Goal: Transaction & Acquisition: Purchase product/service

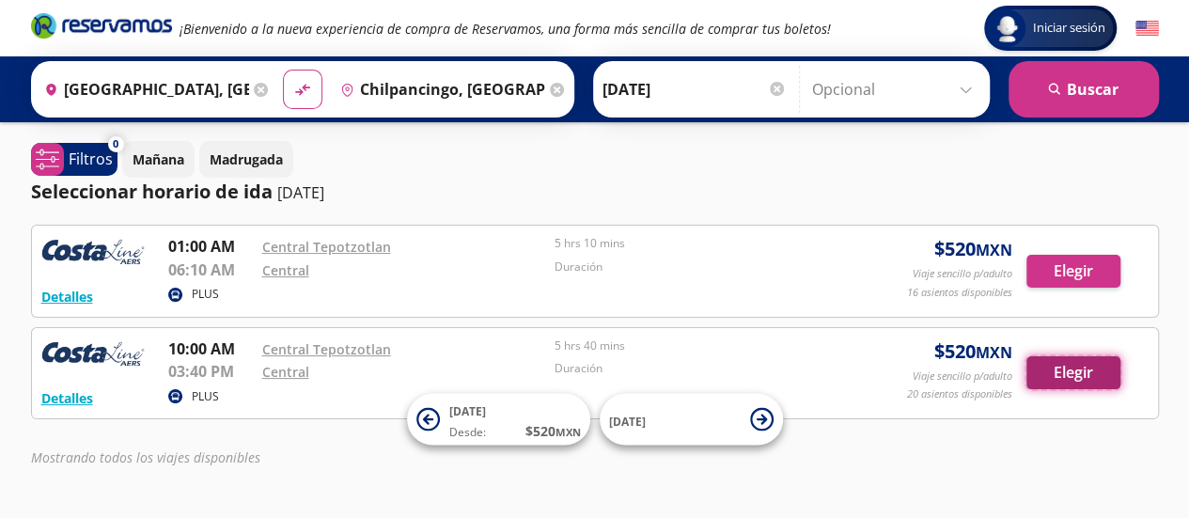
click at [1057, 375] on button "Elegir" at bounding box center [1074, 372] width 94 height 33
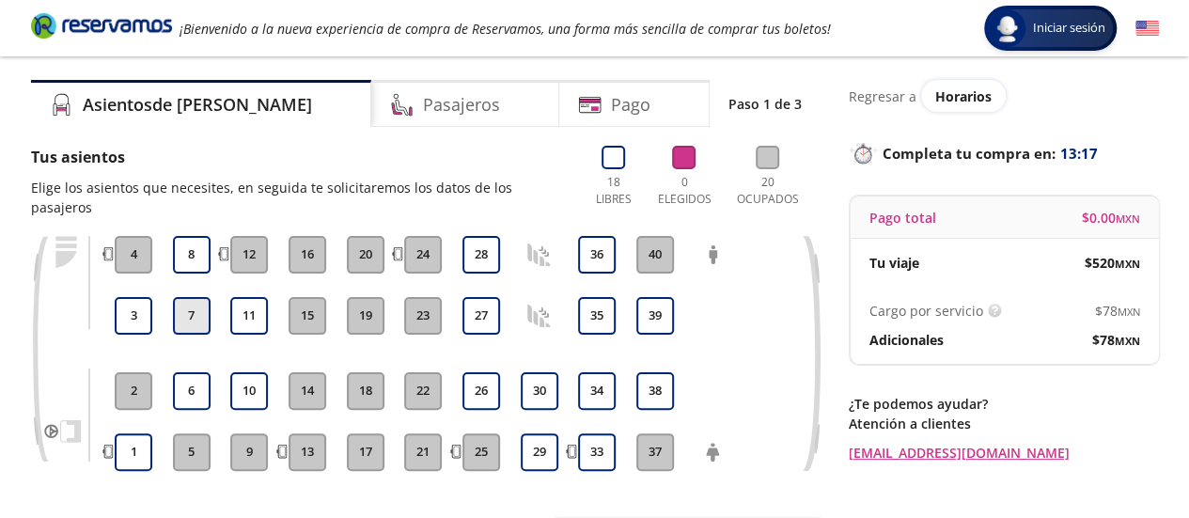
scroll to position [50, 0]
click at [186, 306] on button "7" at bounding box center [192, 315] width 38 height 38
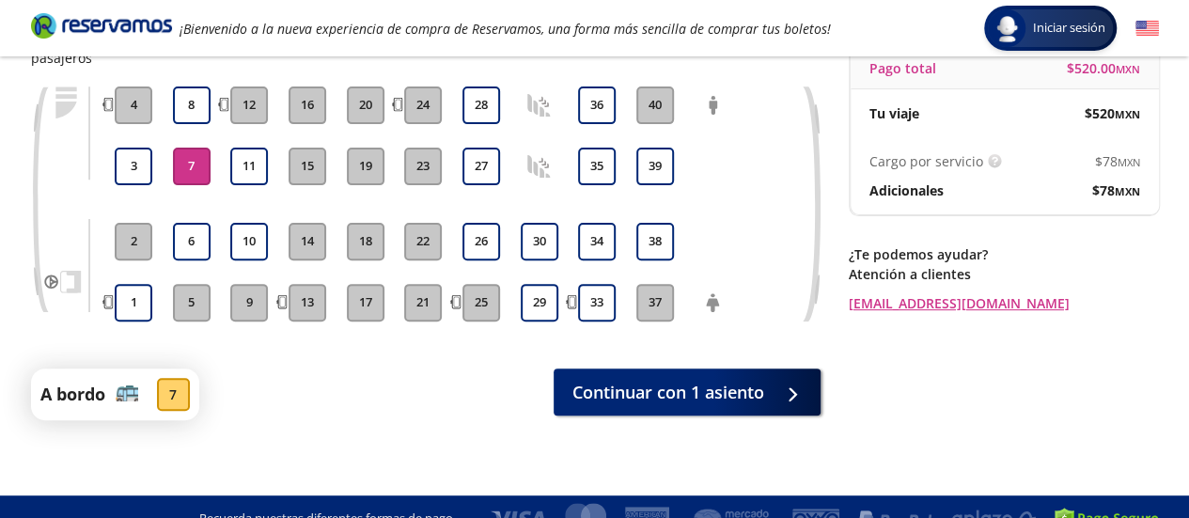
scroll to position [200, 0]
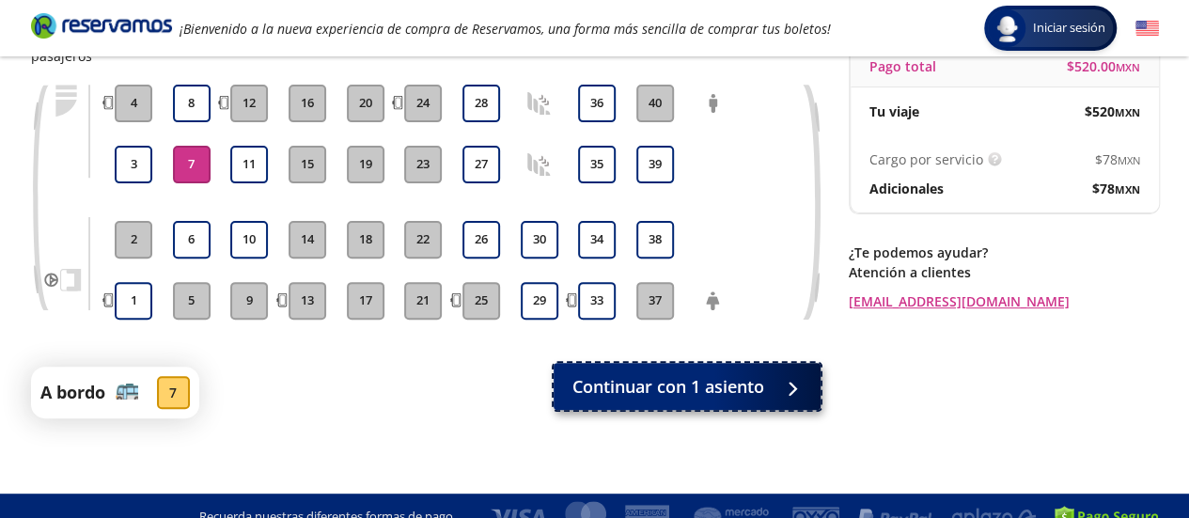
click at [765, 372] on button "Continuar con 1 asiento" at bounding box center [687, 386] width 267 height 47
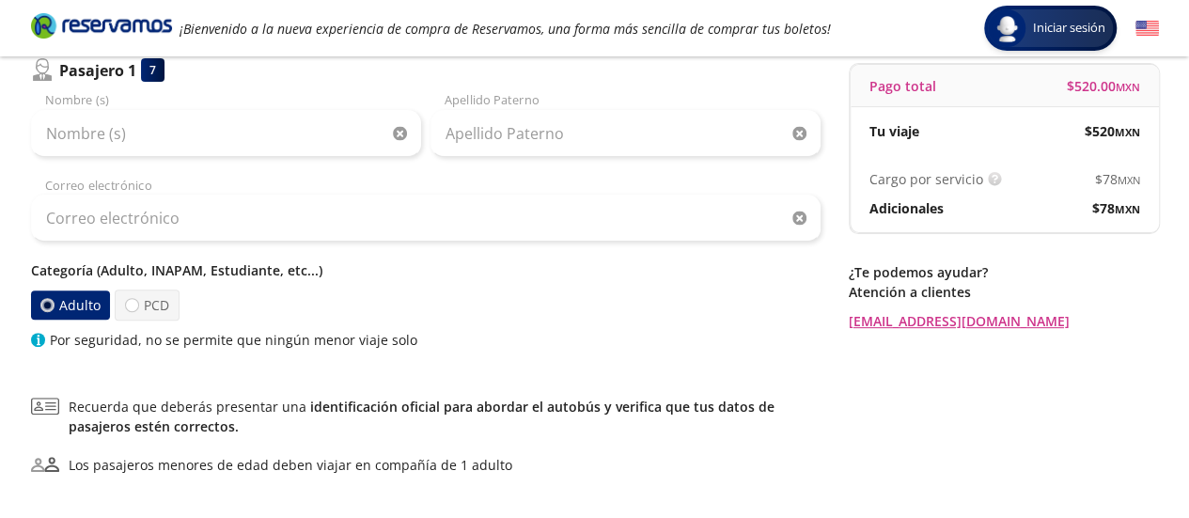
scroll to position [182, 0]
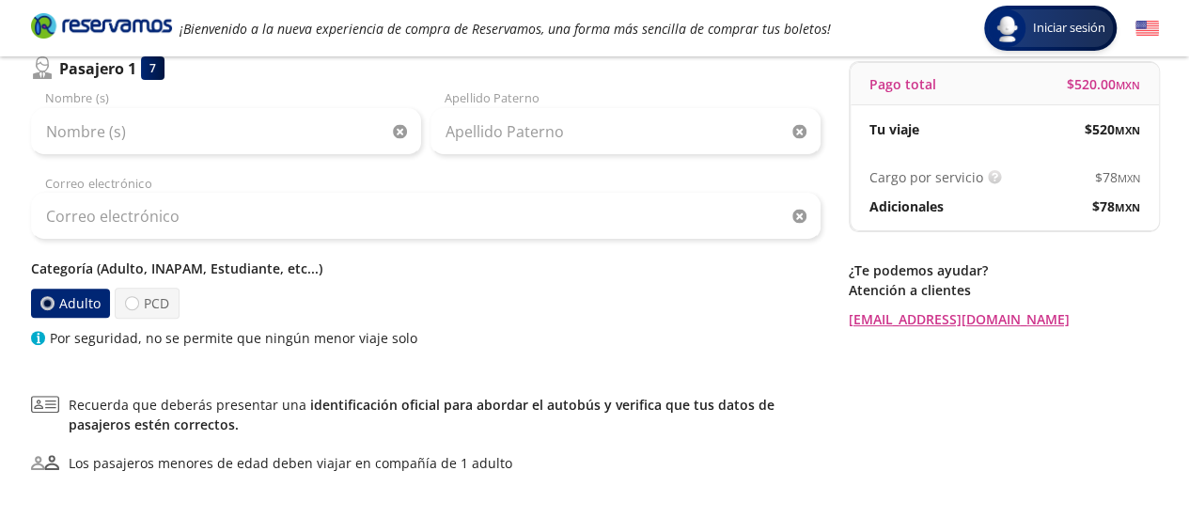
click at [1081, 248] on div "Regresar a Horarios Completa tu compra en : 09:55 Pago total $ 520.00 MXN Tu vi…" at bounding box center [1004, 137] width 310 height 383
click at [137, 296] on label "PCD" at bounding box center [147, 303] width 65 height 31
click at [137, 297] on input "PCD" at bounding box center [132, 303] width 12 height 12
radio input "true"
radio input "false"
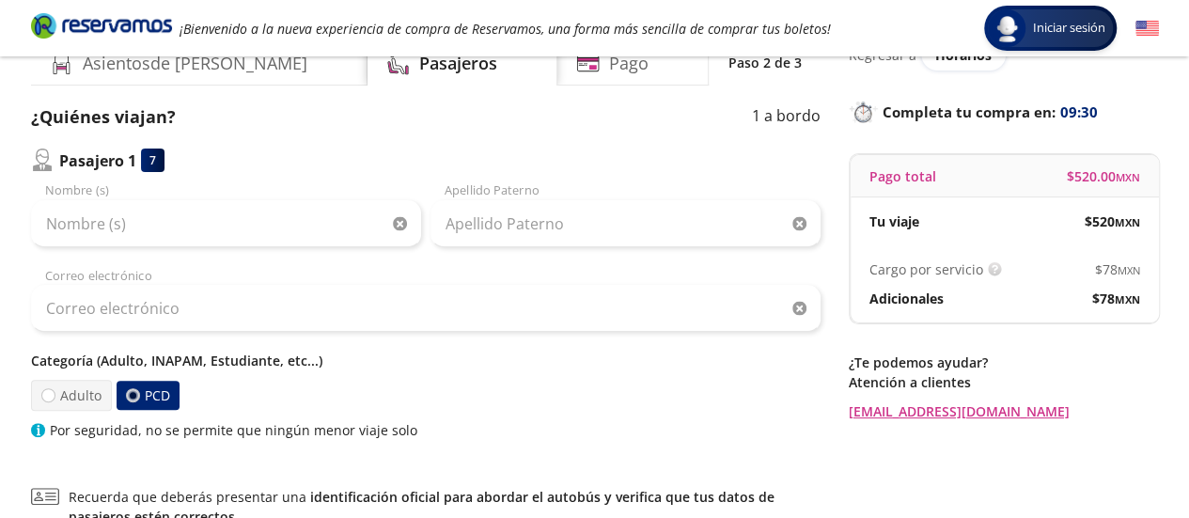
scroll to position [91, 0]
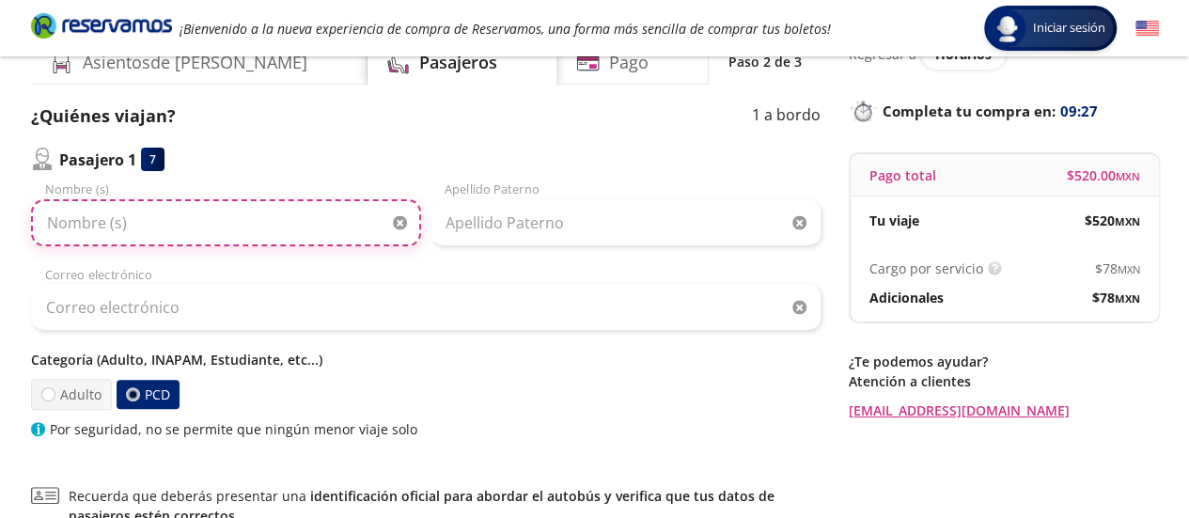
click at [137, 213] on input "Nombre (s)" at bounding box center [226, 222] width 390 height 47
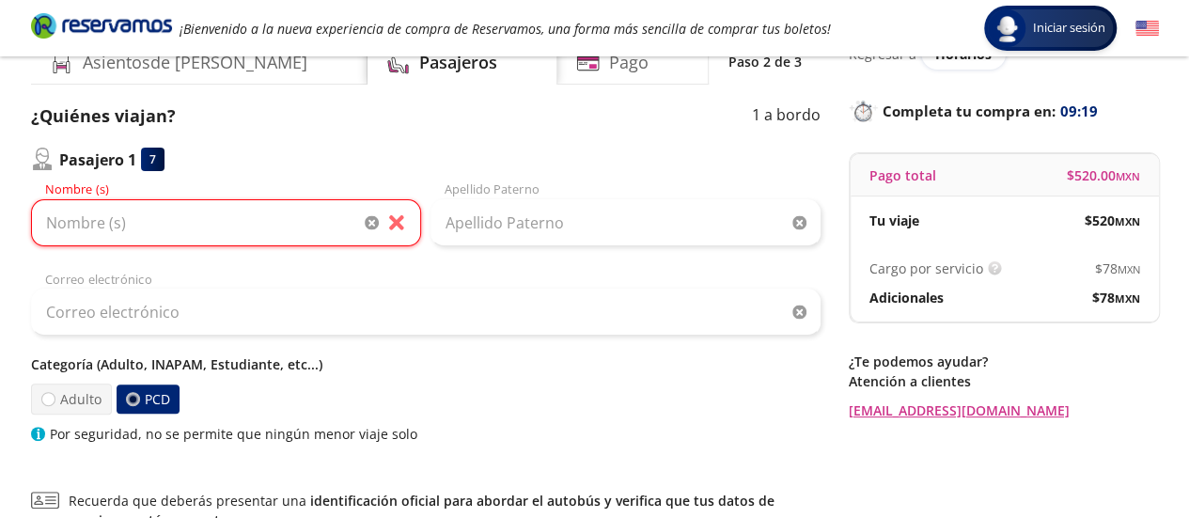
click at [129, 396] on div at bounding box center [132, 399] width 7 height 7
click at [128, 395] on input "PCD" at bounding box center [132, 399] width 12 height 12
click at [129, 398] on div at bounding box center [132, 399] width 7 height 7
click at [129, 398] on input "PCD" at bounding box center [132, 399] width 12 height 12
click at [132, 235] on input "Nombre (s)" at bounding box center [226, 222] width 390 height 47
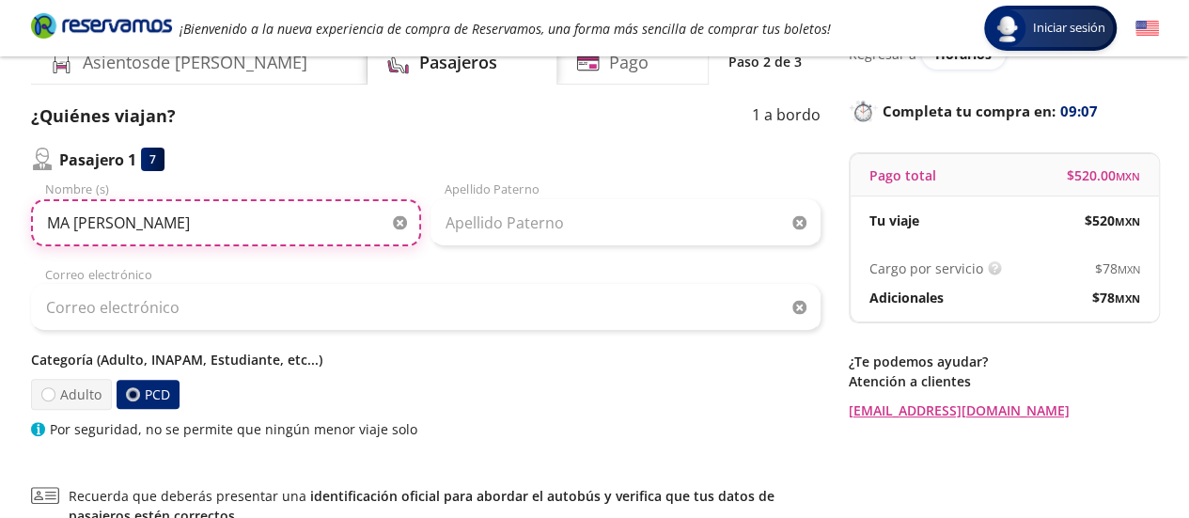
type input "MA [PERSON_NAME]"
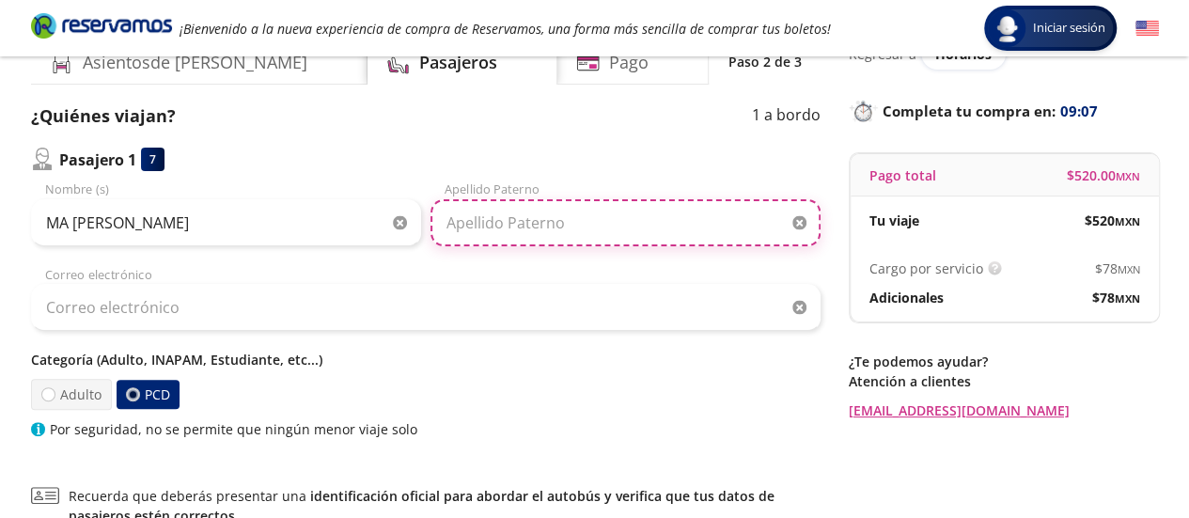
click at [541, 217] on input "Apellido Paterno" at bounding box center [626, 222] width 390 height 47
type input "[PERSON_NAME]"
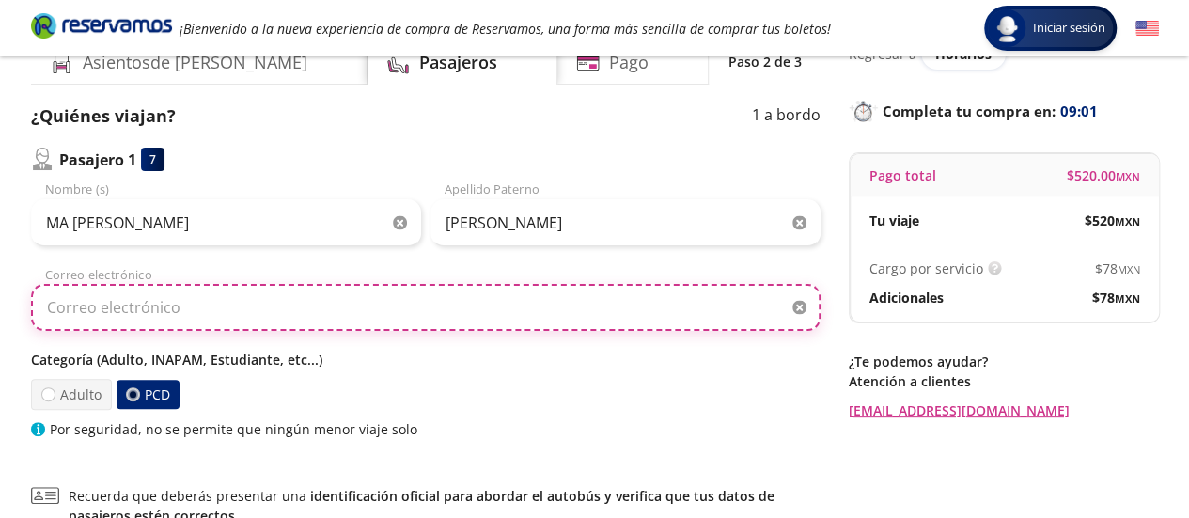
click at [419, 304] on input "Correo electrónico" at bounding box center [426, 307] width 790 height 47
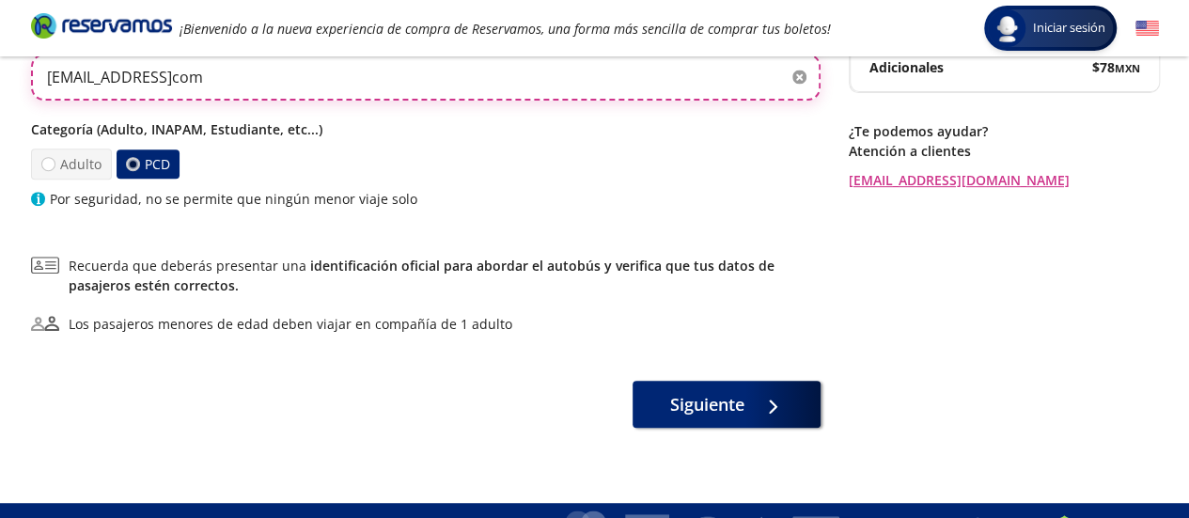
scroll to position [328, 0]
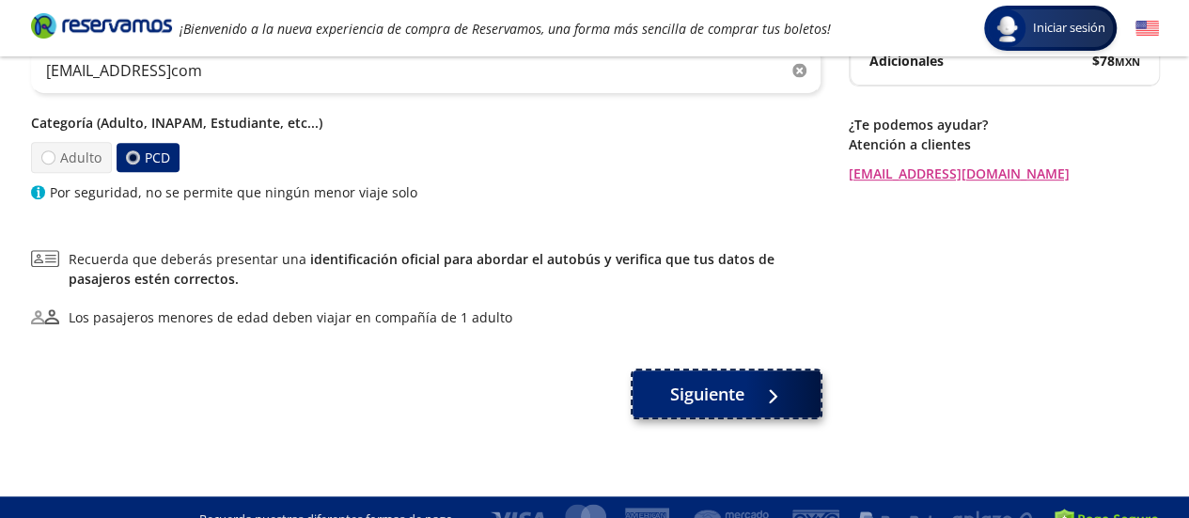
click at [795, 391] on div "¿Quiénes viajan? 1 a bordo Pasajero 1 7 MA [PERSON_NAME] Nombre (s) [PERSON_NAM…" at bounding box center [426, 144] width 790 height 555
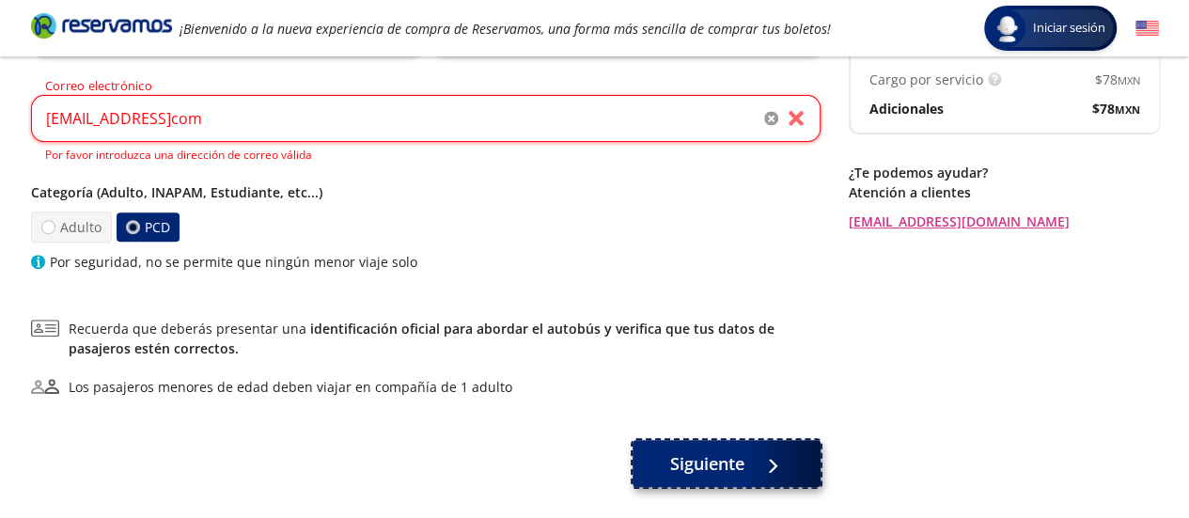
scroll to position [276, 0]
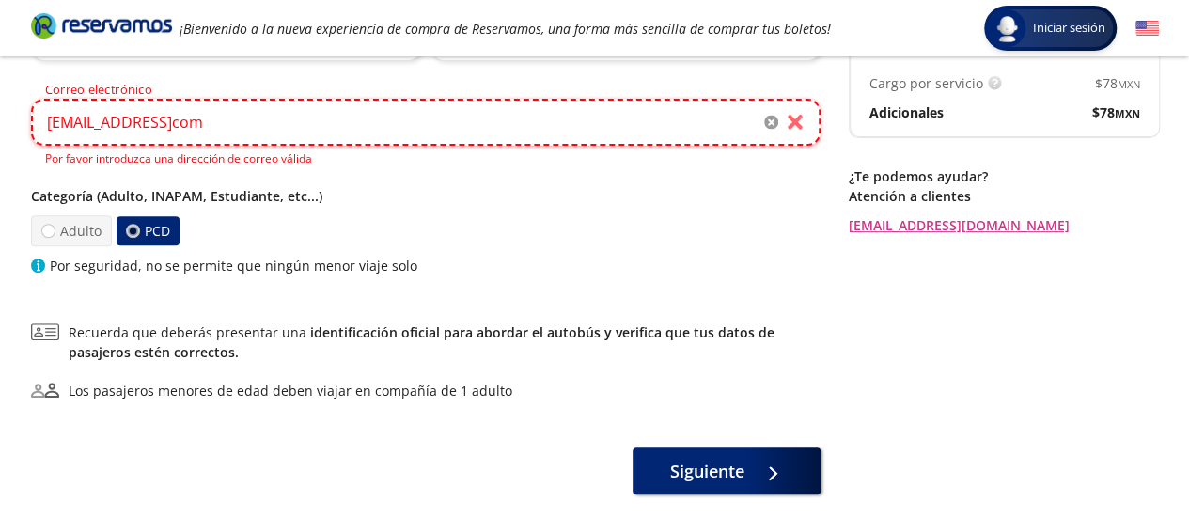
click at [205, 114] on input "[EMAIL_ADDRESS]com" at bounding box center [426, 122] width 790 height 47
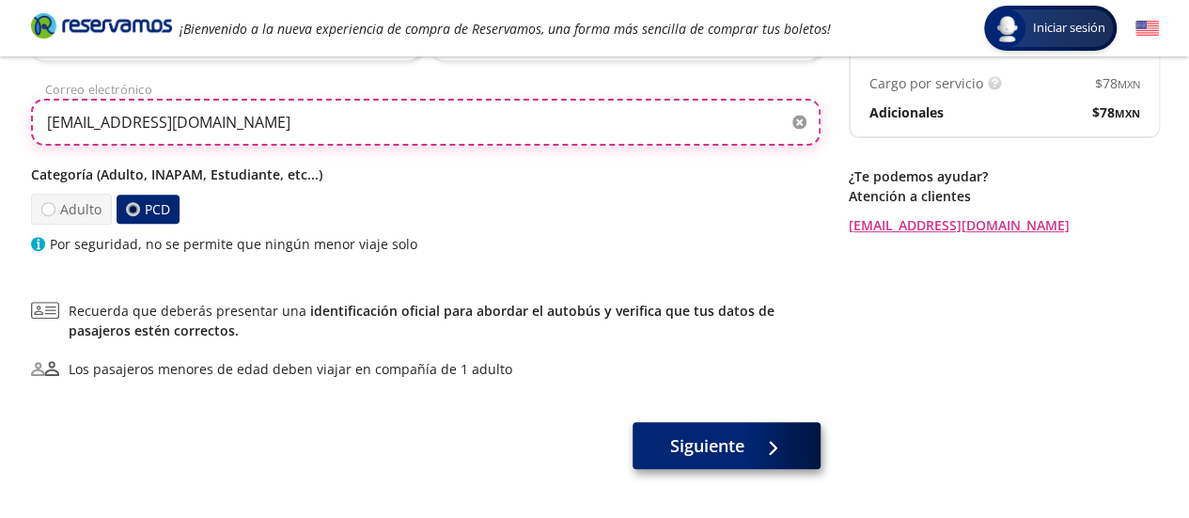
type input "[EMAIL_ADDRESS][DOMAIN_NAME]"
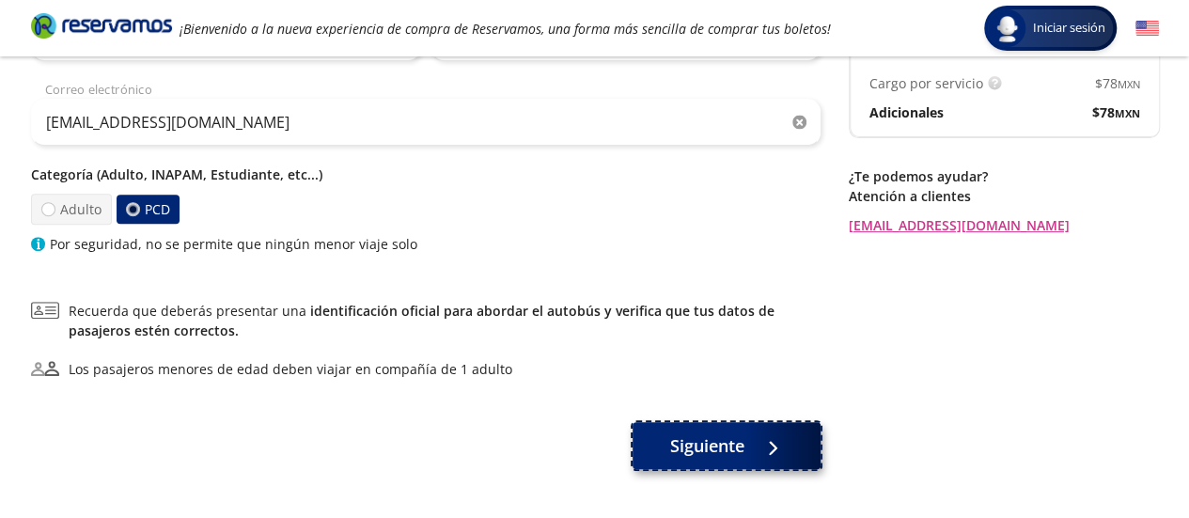
click at [725, 456] on span "Siguiente" at bounding box center [707, 445] width 74 height 25
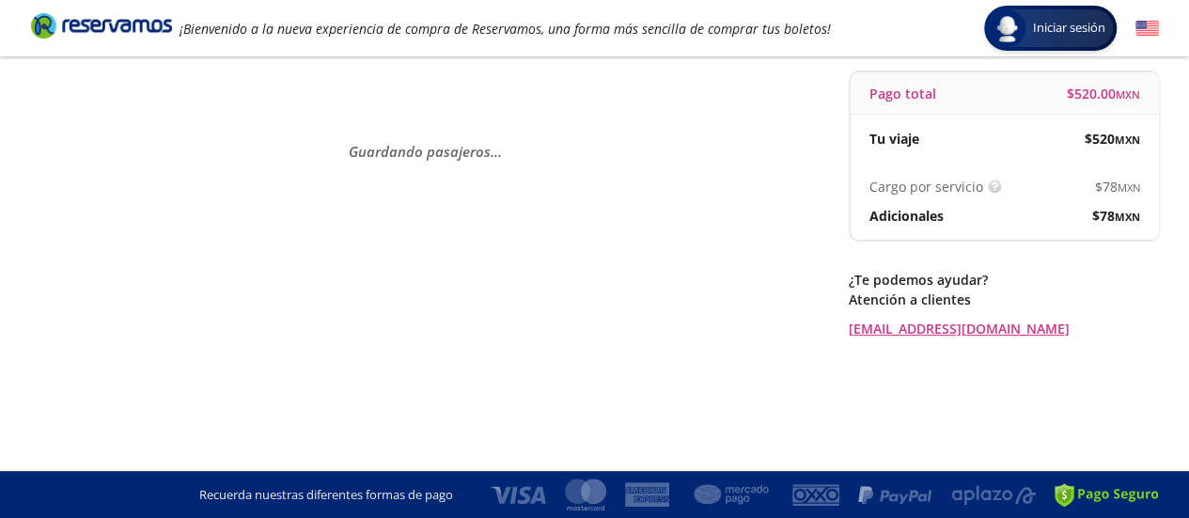
scroll to position [0, 0]
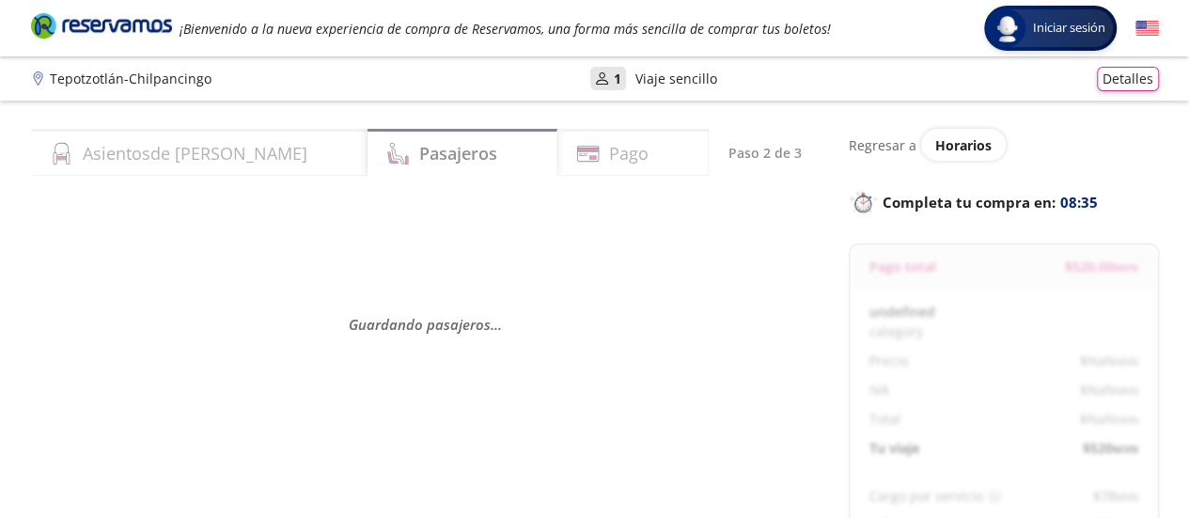
select select "MX"
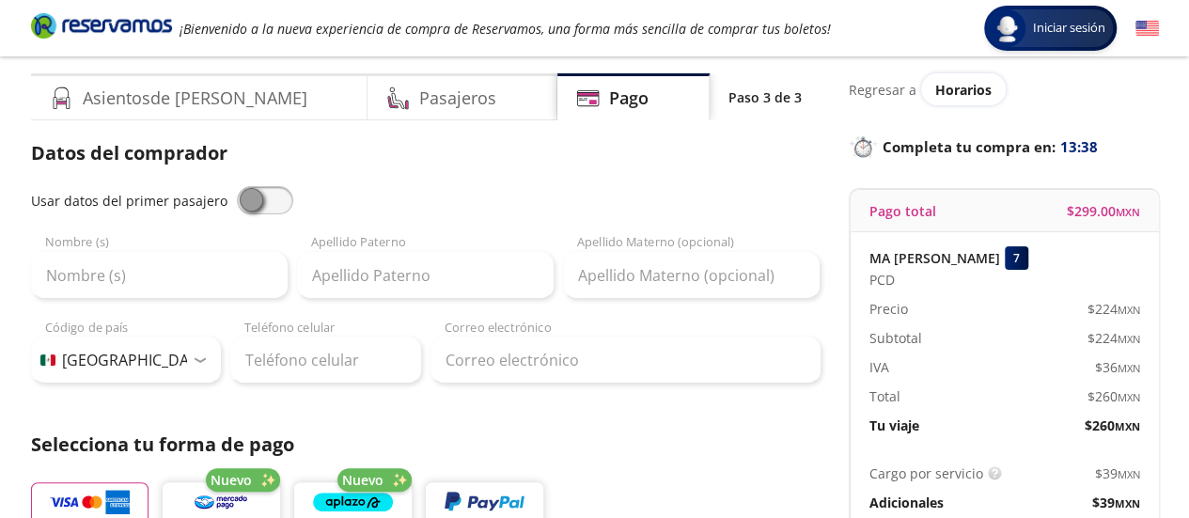
scroll to position [53, 0]
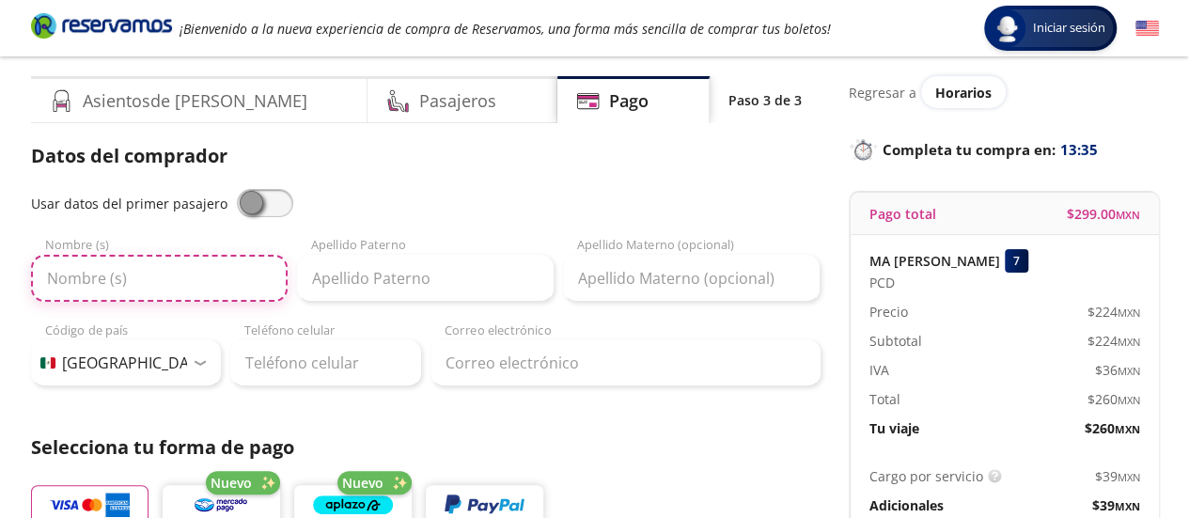
click at [131, 282] on input "Nombre (s)" at bounding box center [159, 278] width 257 height 47
type input "MA [PERSON_NAME]"
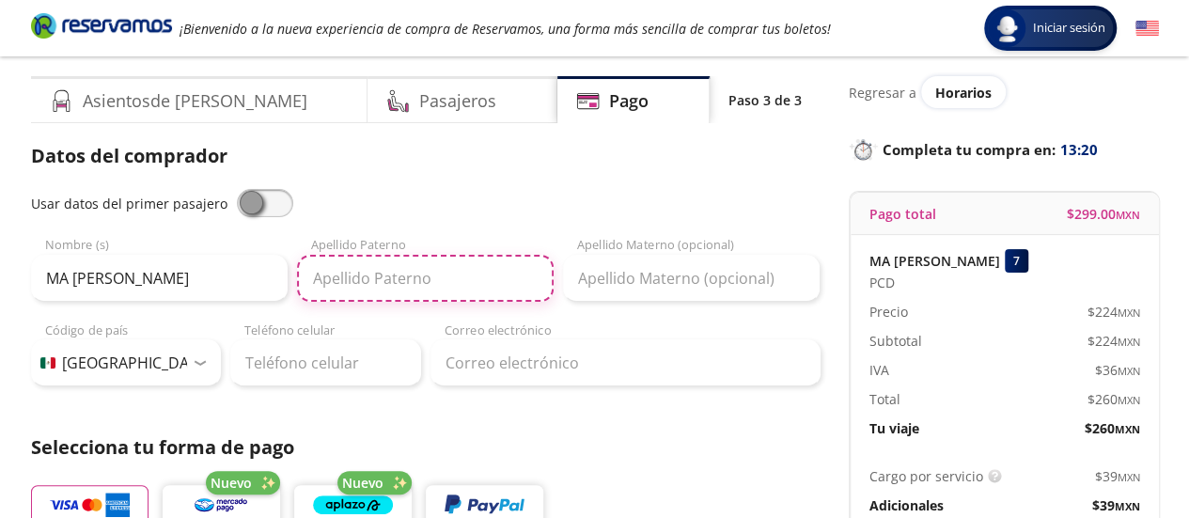
click at [350, 275] on input "Apellido Paterno" at bounding box center [425, 278] width 257 height 47
type input "[PERSON_NAME]"
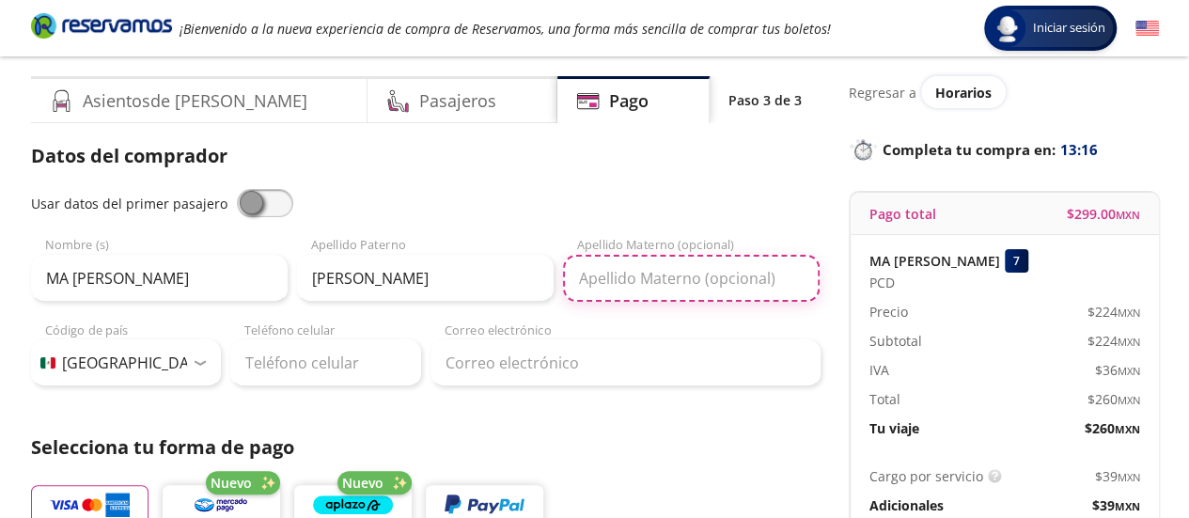
click at [602, 286] on input "Apellido Materno (opcional)" at bounding box center [691, 278] width 257 height 47
type input "ENCARNACION"
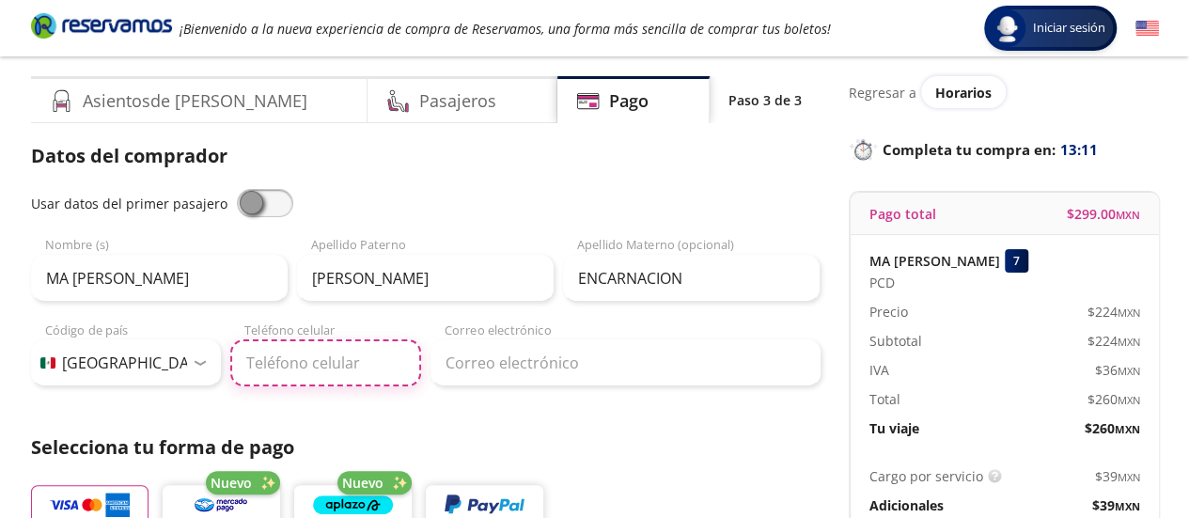
click at [273, 366] on input "Teléfono celular" at bounding box center [325, 362] width 191 height 47
type input "56 5021 0247"
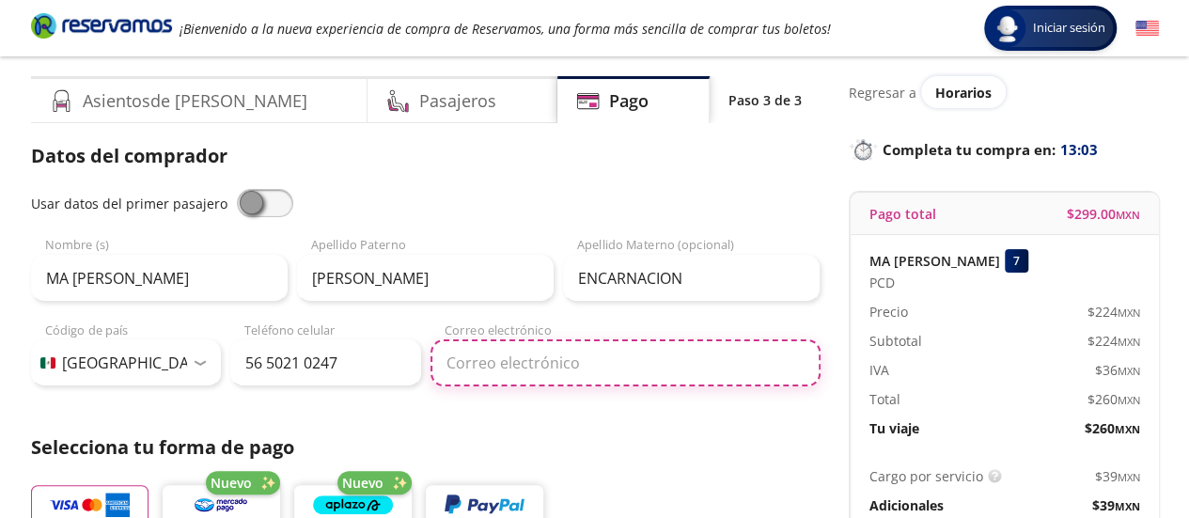
click at [485, 373] on input "Correo electrónico" at bounding box center [626, 362] width 390 height 47
type input "[EMAIL_ADDRESS][DOMAIN_NAME]"
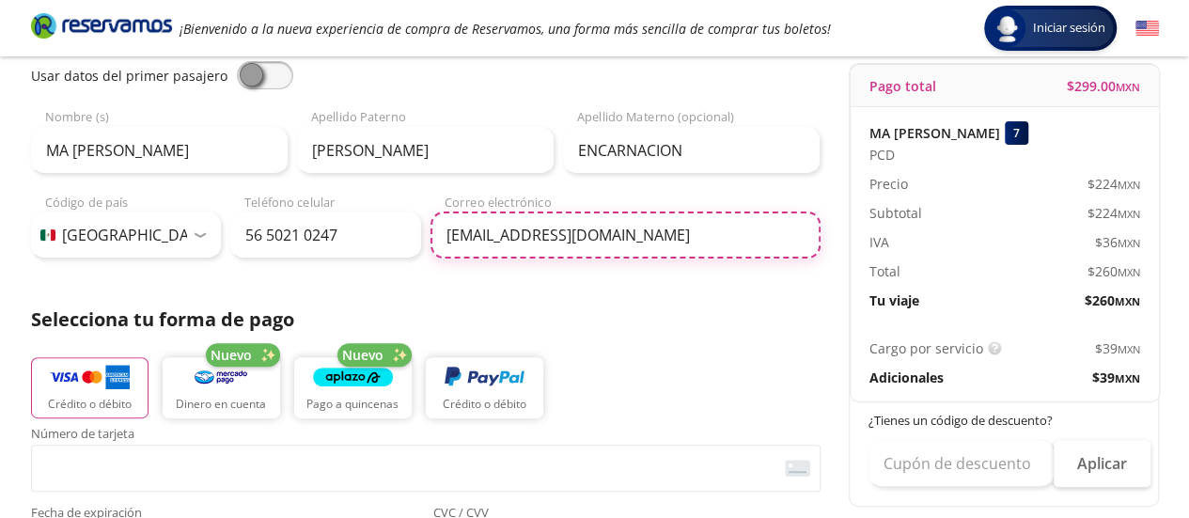
scroll to position [180, 0]
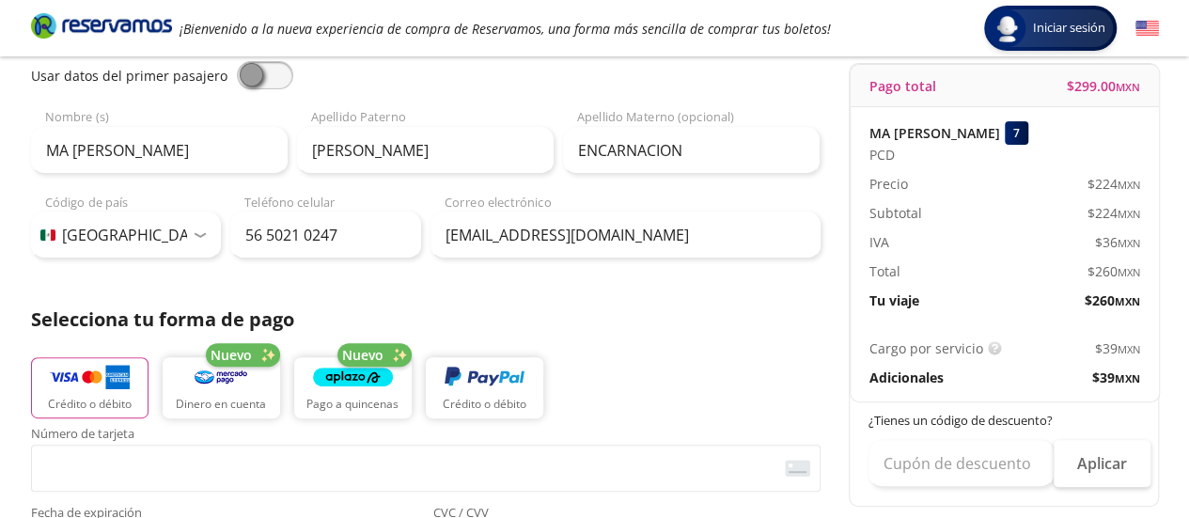
click at [1137, 421] on p "¿Tienes un código de descuento?" at bounding box center [1005, 421] width 273 height 19
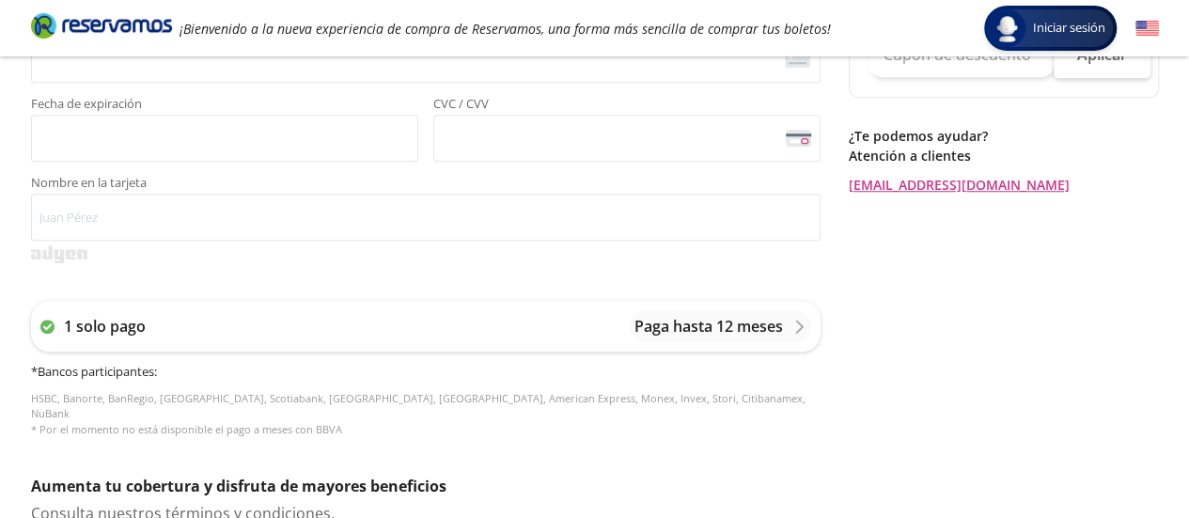
scroll to position [590, 0]
